Goal: Navigation & Orientation: Understand site structure

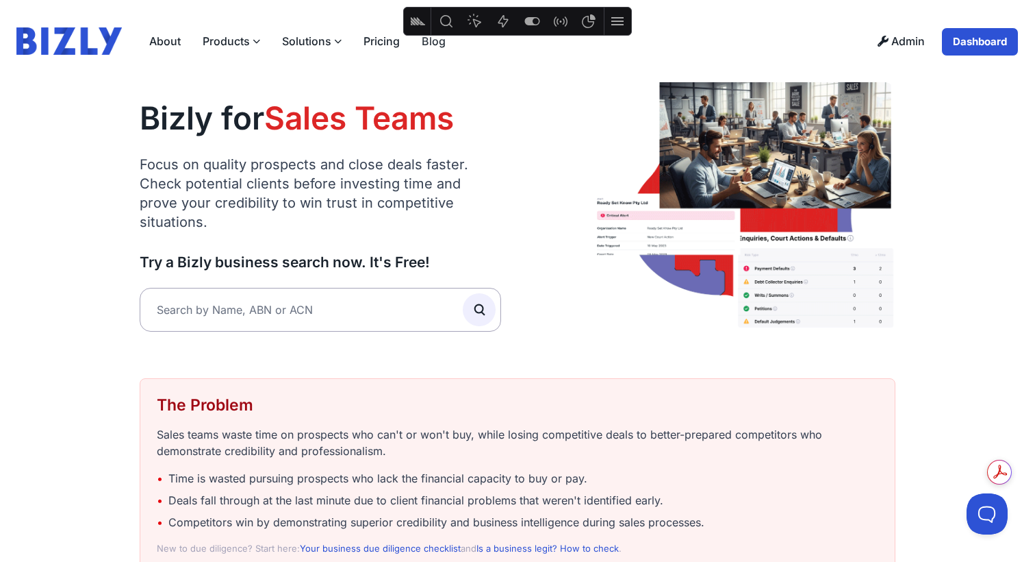
click at [425, 45] on link "Blog" at bounding box center [434, 40] width 46 height 27
click at [383, 41] on link "Pricing" at bounding box center [382, 40] width 58 height 27
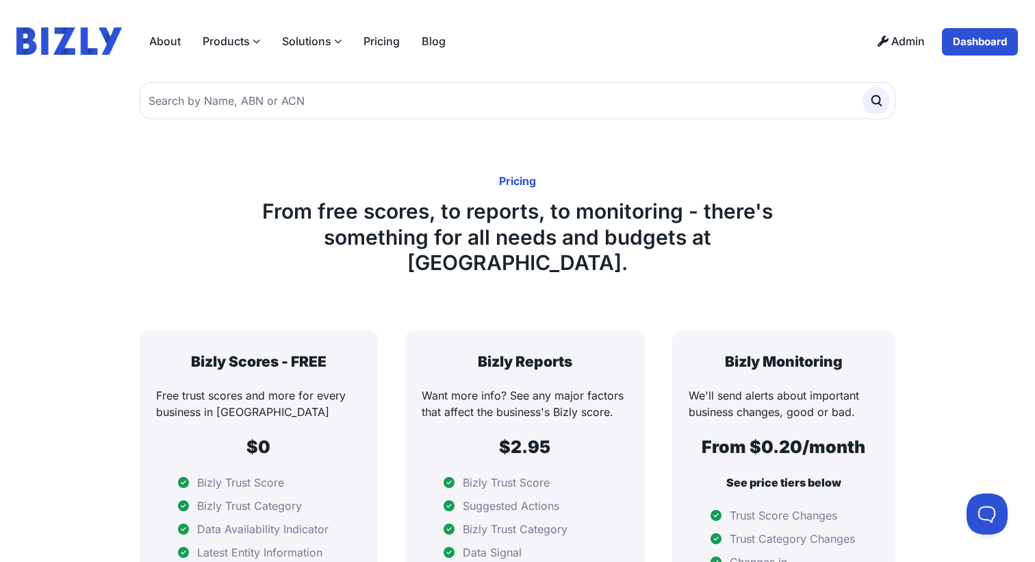
click at [253, 40] on icon at bounding box center [257, 42] width 8 height 8
click at [0, 0] on input "Products" at bounding box center [0, 0] width 0 height 0
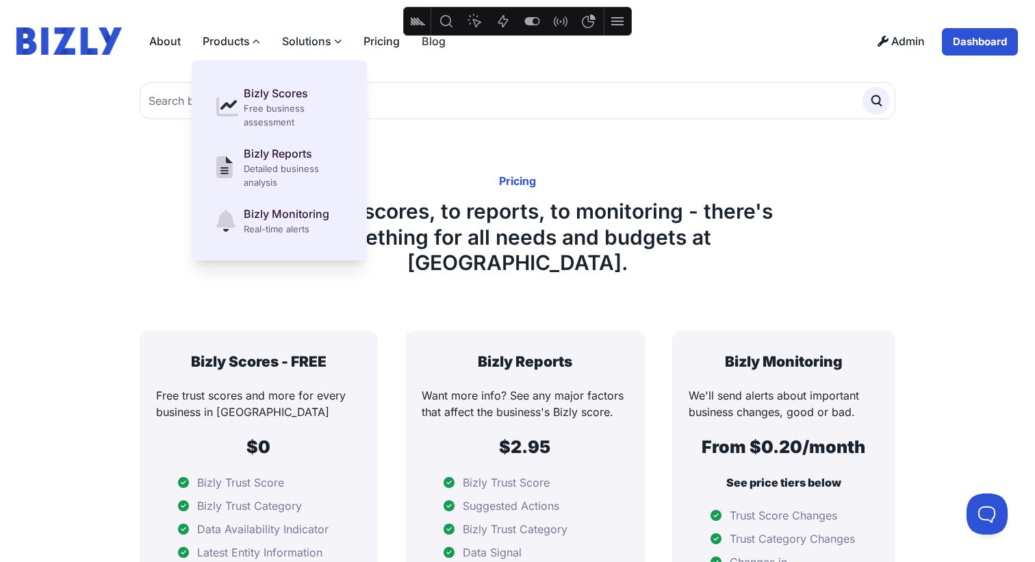
click at [156, 35] on link "About" at bounding box center [164, 40] width 53 height 27
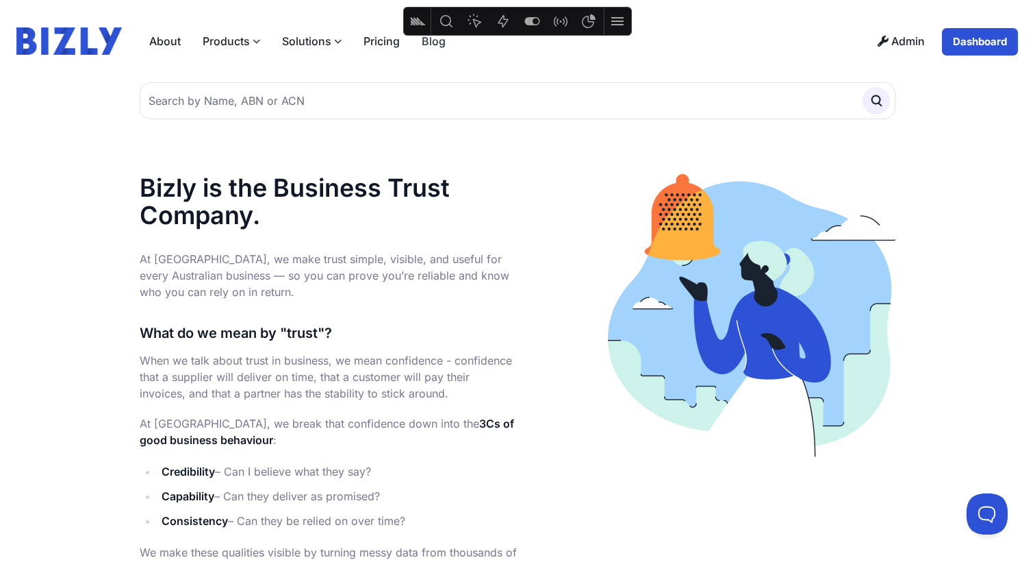
click at [223, 40] on label "Products" at bounding box center [231, 40] width 79 height 27
click at [0, 0] on input "Products" at bounding box center [0, 0] width 0 height 0
